Goal: Transaction & Acquisition: Purchase product/service

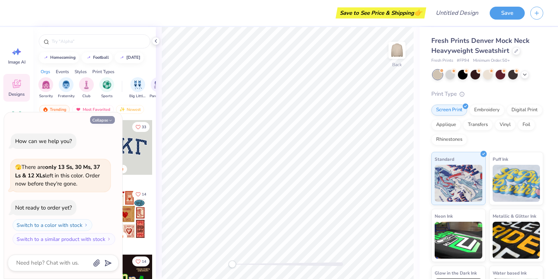
click at [106, 117] on button "Collapse" at bounding box center [102, 120] width 25 height 8
type textarea "x"
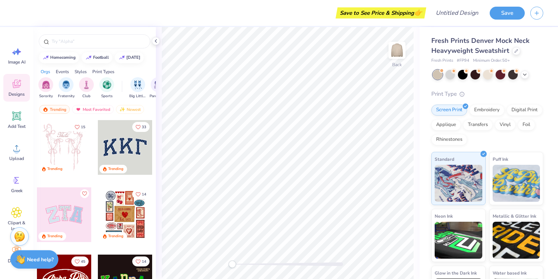
click at [130, 147] on div at bounding box center [125, 147] width 55 height 55
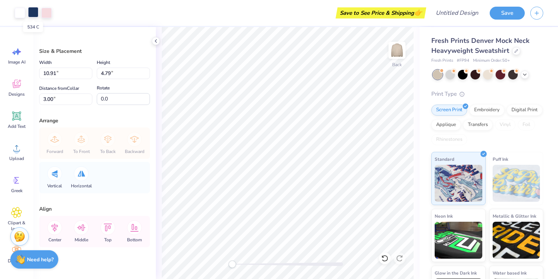
click at [35, 14] on div at bounding box center [33, 12] width 10 height 10
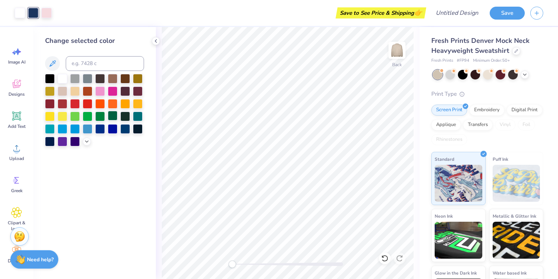
click at [112, 116] on div at bounding box center [113, 116] width 10 height 10
click at [49, 17] on div at bounding box center [46, 12] width 10 height 10
click at [65, 79] on div at bounding box center [63, 78] width 10 height 10
click at [34, 11] on div at bounding box center [33, 12] width 10 height 10
click at [74, 117] on div at bounding box center [75, 116] width 10 height 10
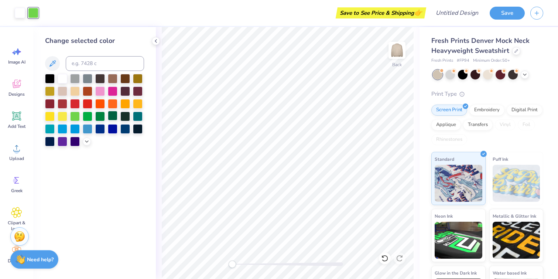
click at [116, 116] on div at bounding box center [113, 116] width 10 height 10
click at [99, 116] on div at bounding box center [100, 116] width 10 height 10
click at [85, 116] on div at bounding box center [88, 116] width 10 height 10
click at [110, 115] on div at bounding box center [113, 116] width 10 height 10
click at [62, 91] on div at bounding box center [63, 91] width 10 height 10
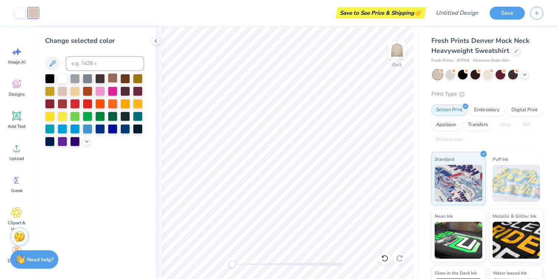
click at [109, 82] on div at bounding box center [113, 78] width 10 height 10
click at [126, 82] on div at bounding box center [125, 78] width 10 height 10
click at [525, 75] on icon at bounding box center [525, 74] width 6 height 6
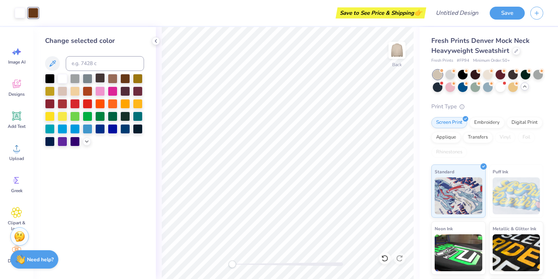
click at [100, 81] on div at bounding box center [100, 78] width 10 height 10
click at [220, 9] on div "Save to See Price & Shipping 👉" at bounding box center [234, 13] width 380 height 26
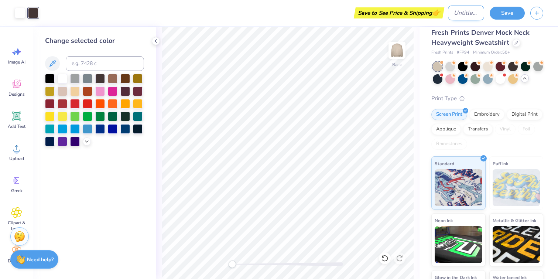
click at [463, 15] on input "Design Title" at bounding box center [466, 13] width 36 height 15
type input "PHI CHI !"
click at [514, 11] on button "Save" at bounding box center [507, 12] width 35 height 13
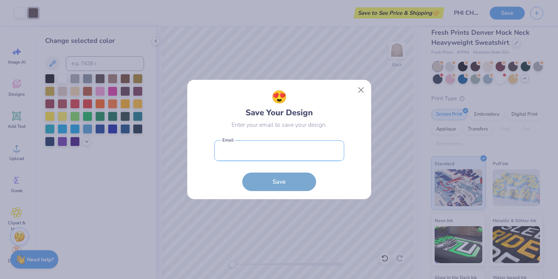
click at [229, 160] on input "email" at bounding box center [279, 150] width 130 height 20
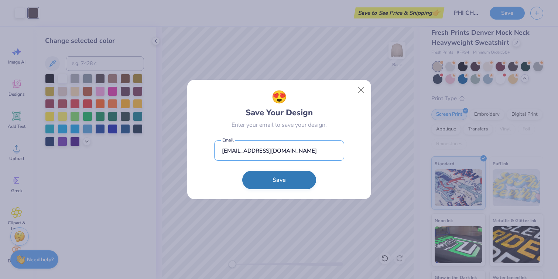
type input "cgannon245@gmail.com"
click at [289, 181] on button "Save" at bounding box center [279, 180] width 74 height 18
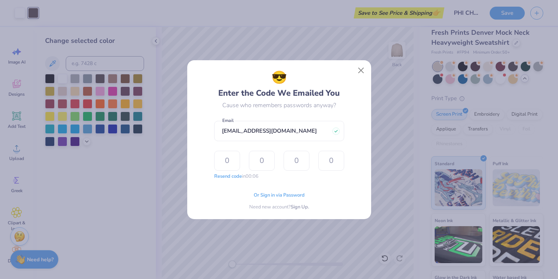
type input "8"
type input "2"
type input "0"
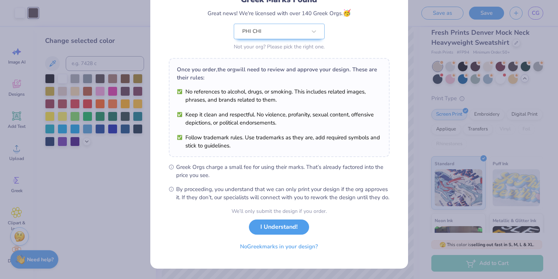
scroll to position [67, 0]
click at [287, 228] on button "I Understand!" at bounding box center [279, 225] width 60 height 15
